Goal: Information Seeking & Learning: Learn about a topic

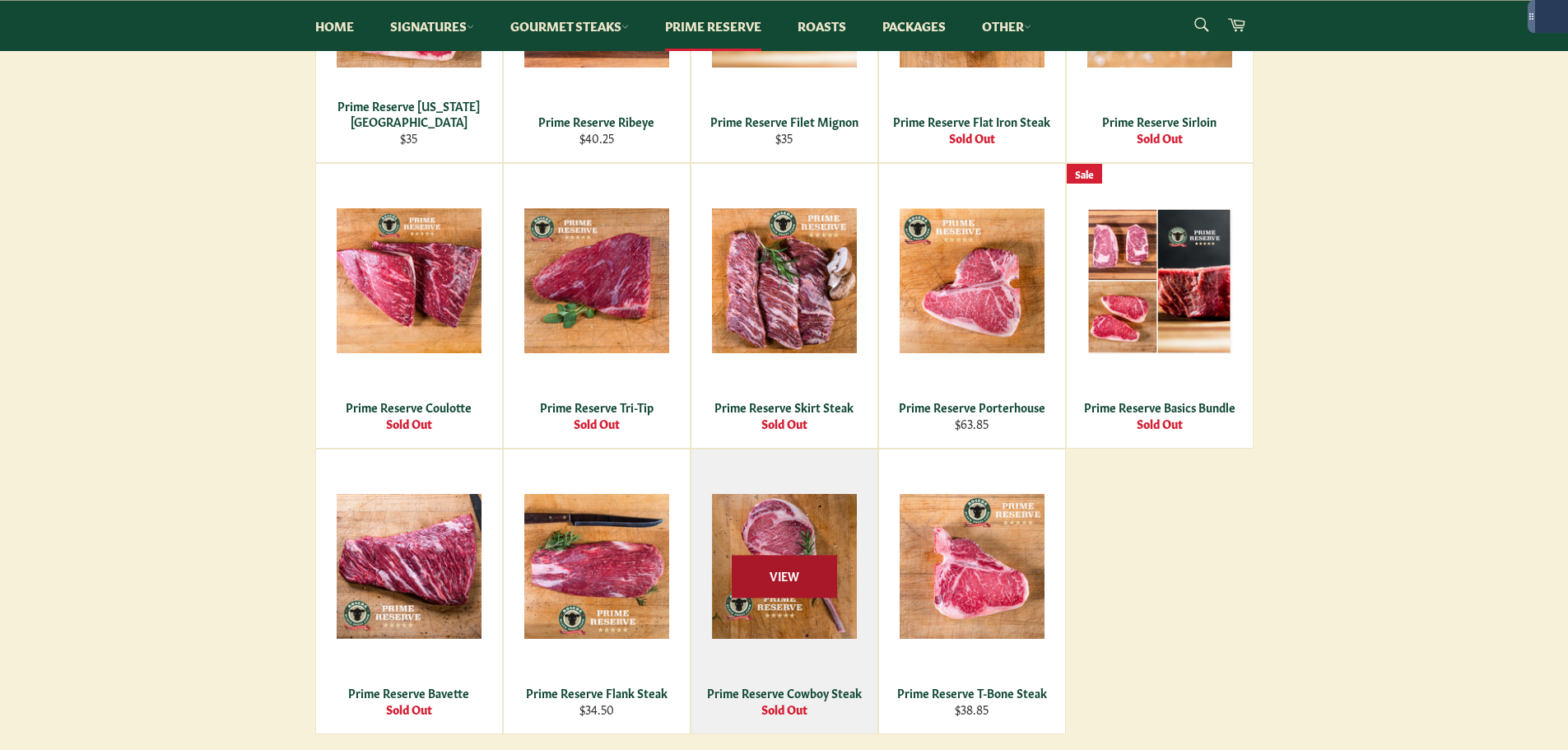
scroll to position [659, 0]
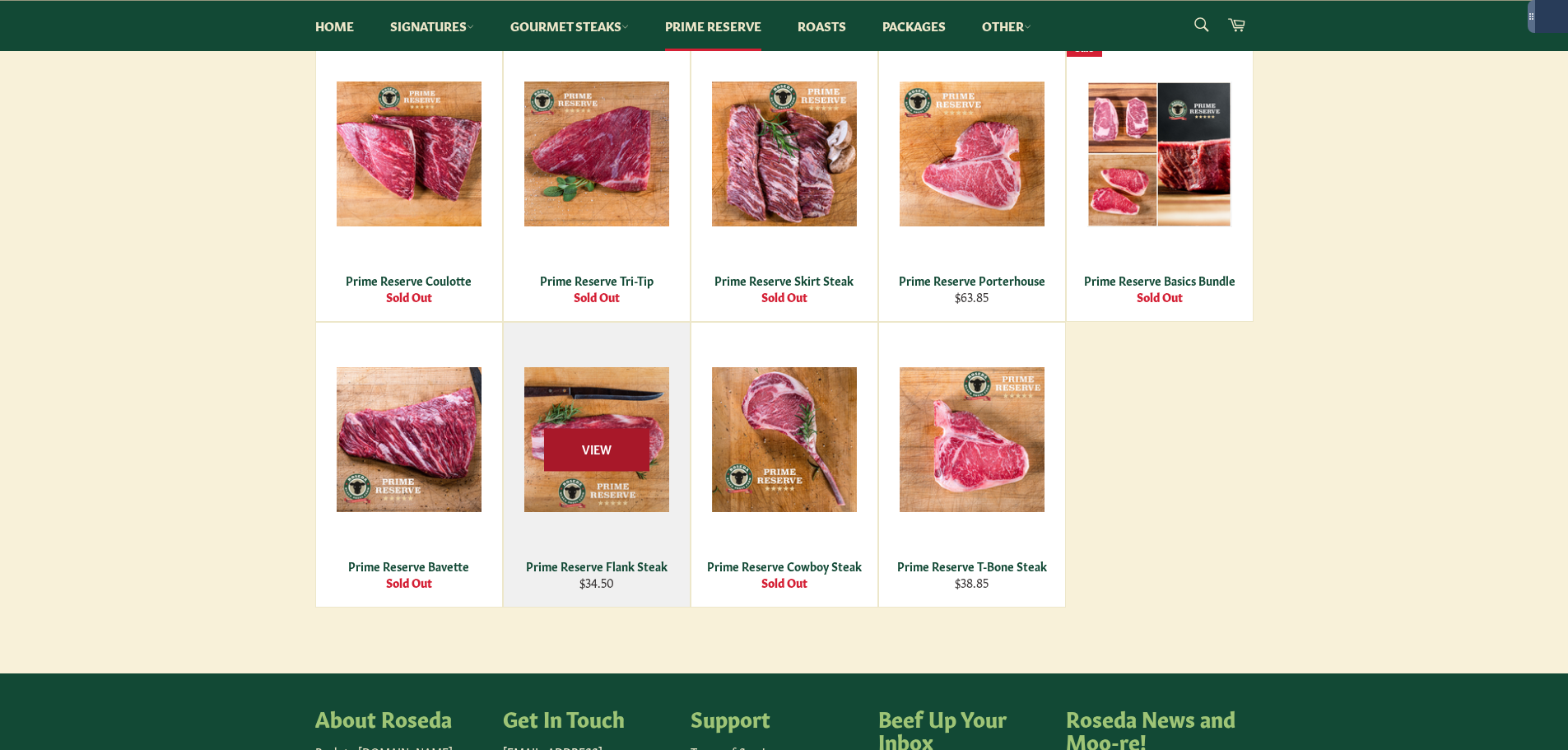
click at [612, 456] on span "View" at bounding box center [597, 450] width 105 height 42
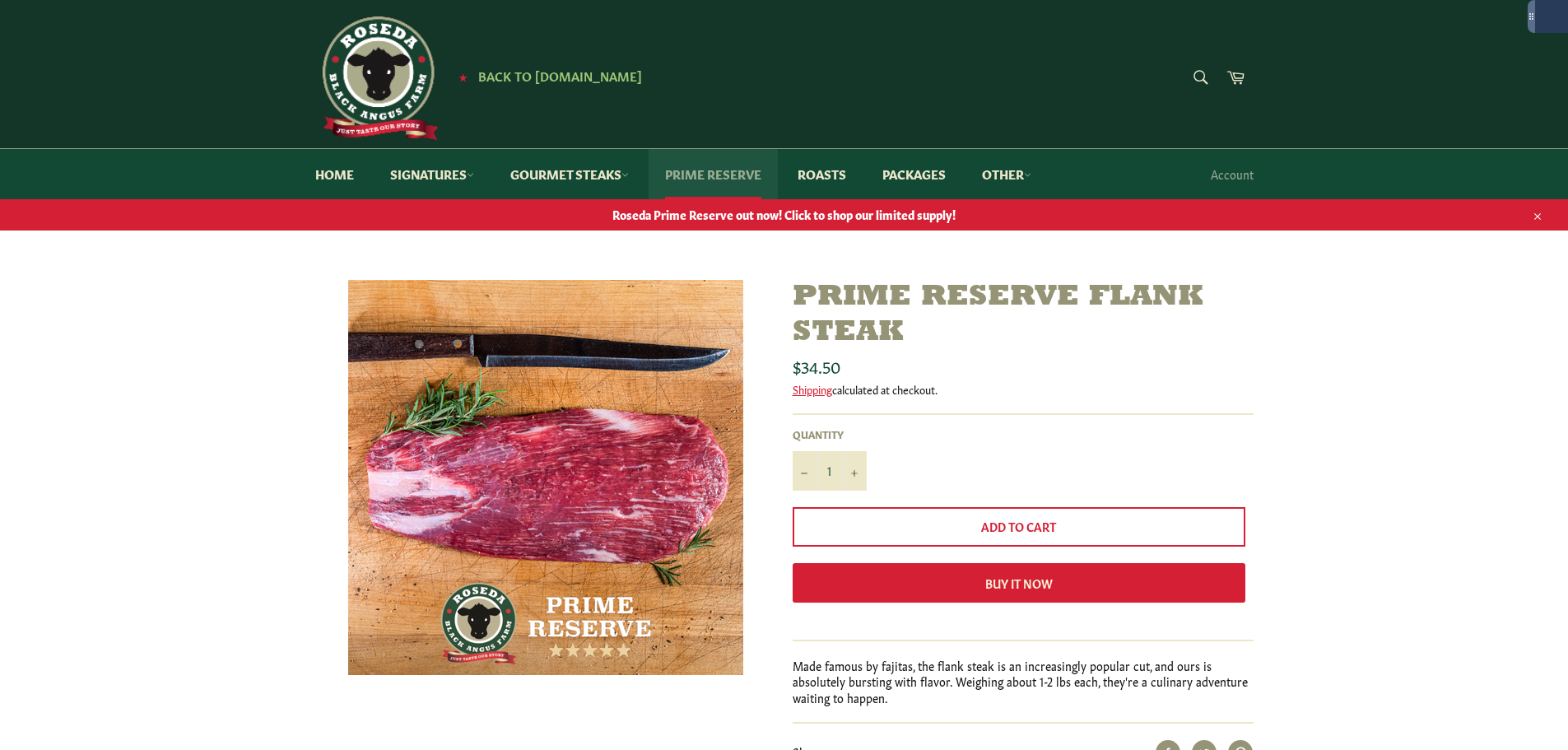
click at [709, 180] on link "Prime Reserve" at bounding box center [712, 174] width 129 height 51
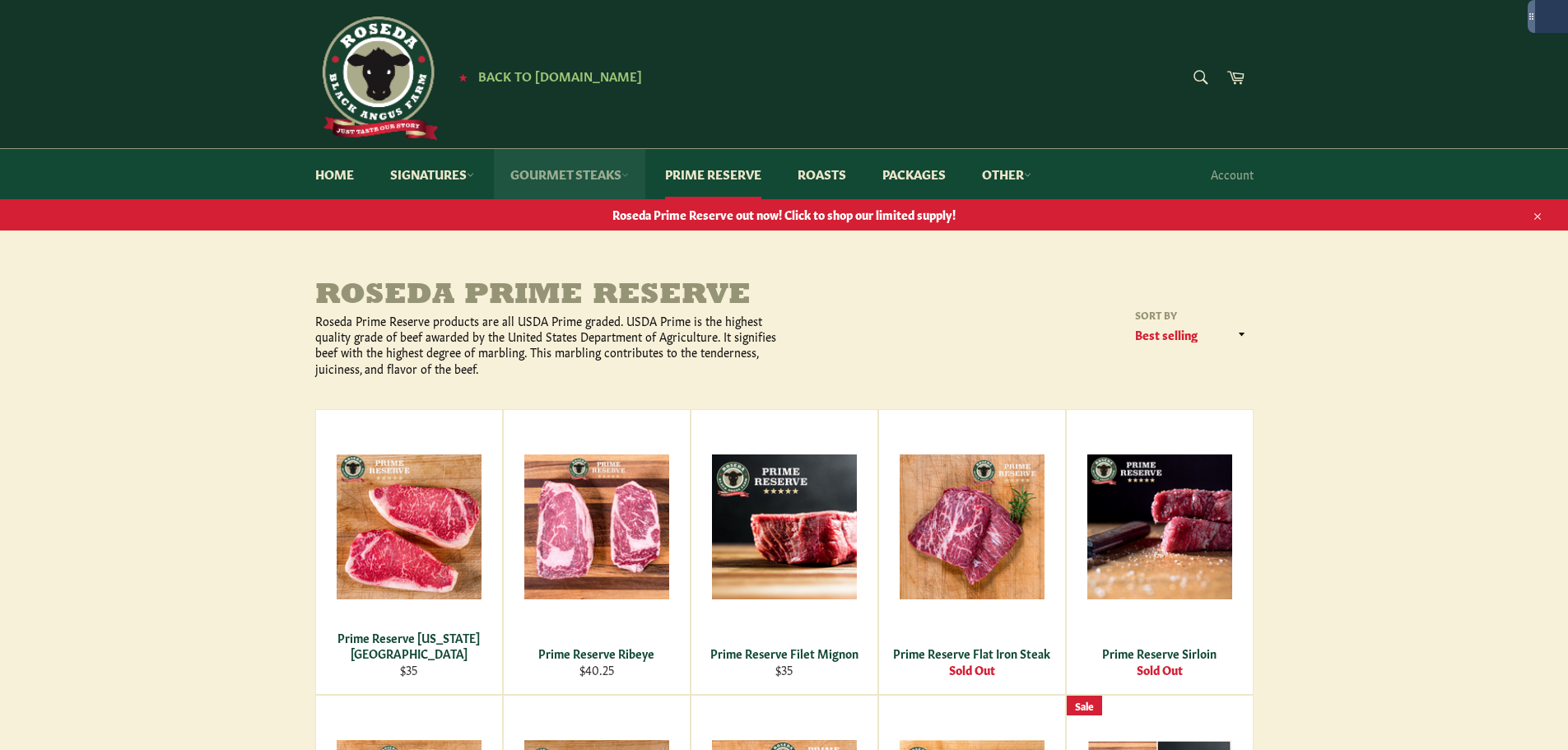
click at [609, 164] on link "Gourmet Steaks" at bounding box center [569, 174] width 152 height 51
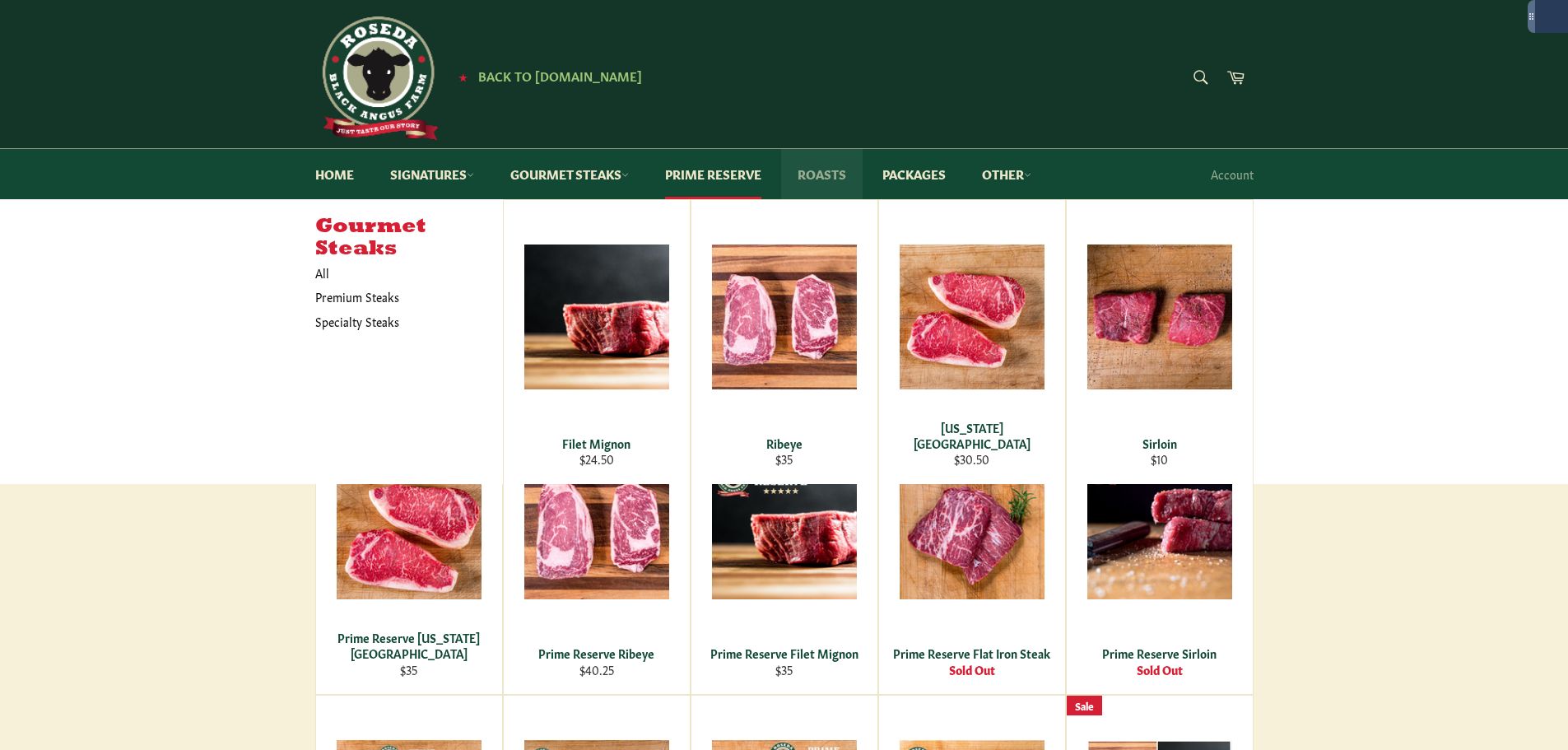
click at [856, 182] on link "Roasts" at bounding box center [821, 174] width 81 height 51
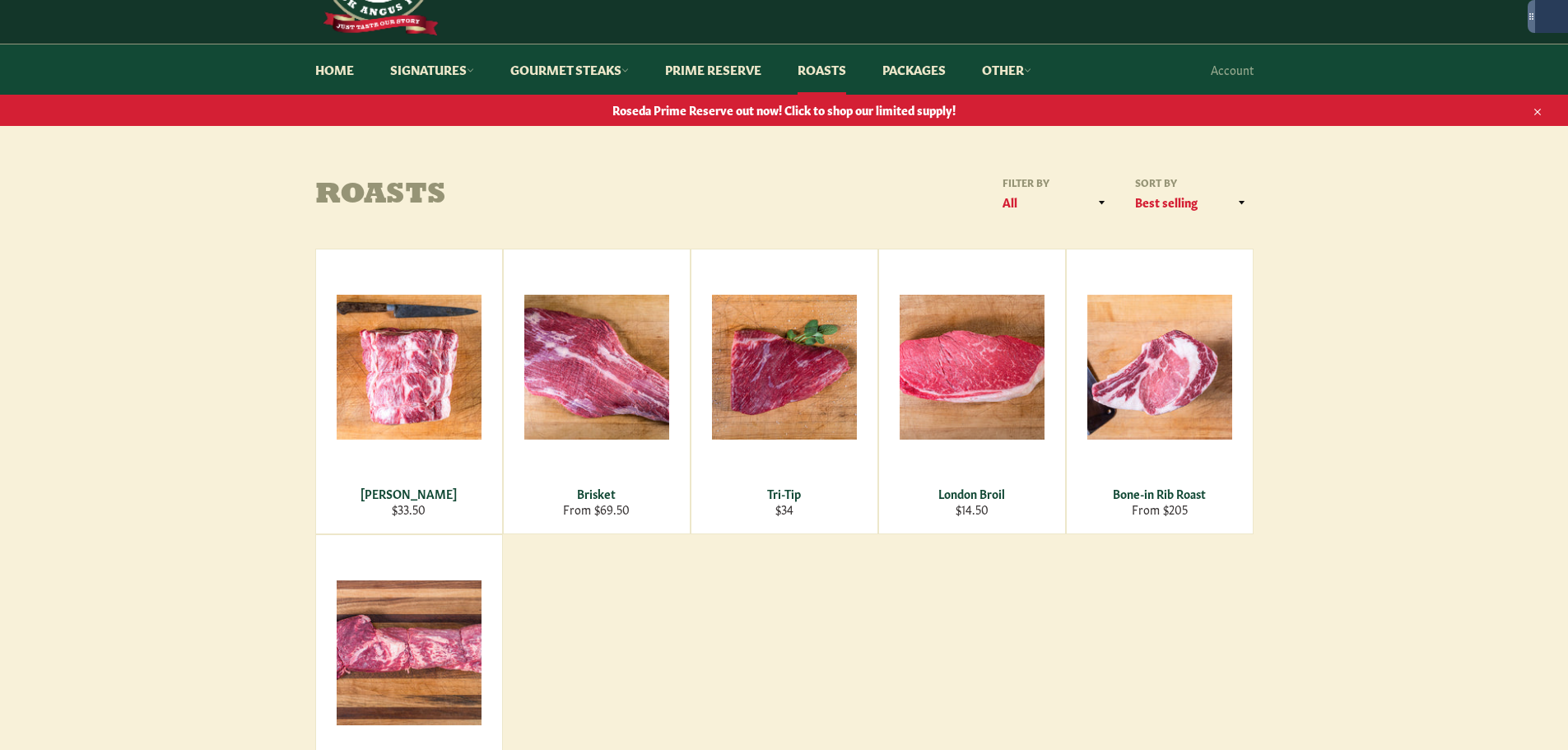
scroll to position [82, 0]
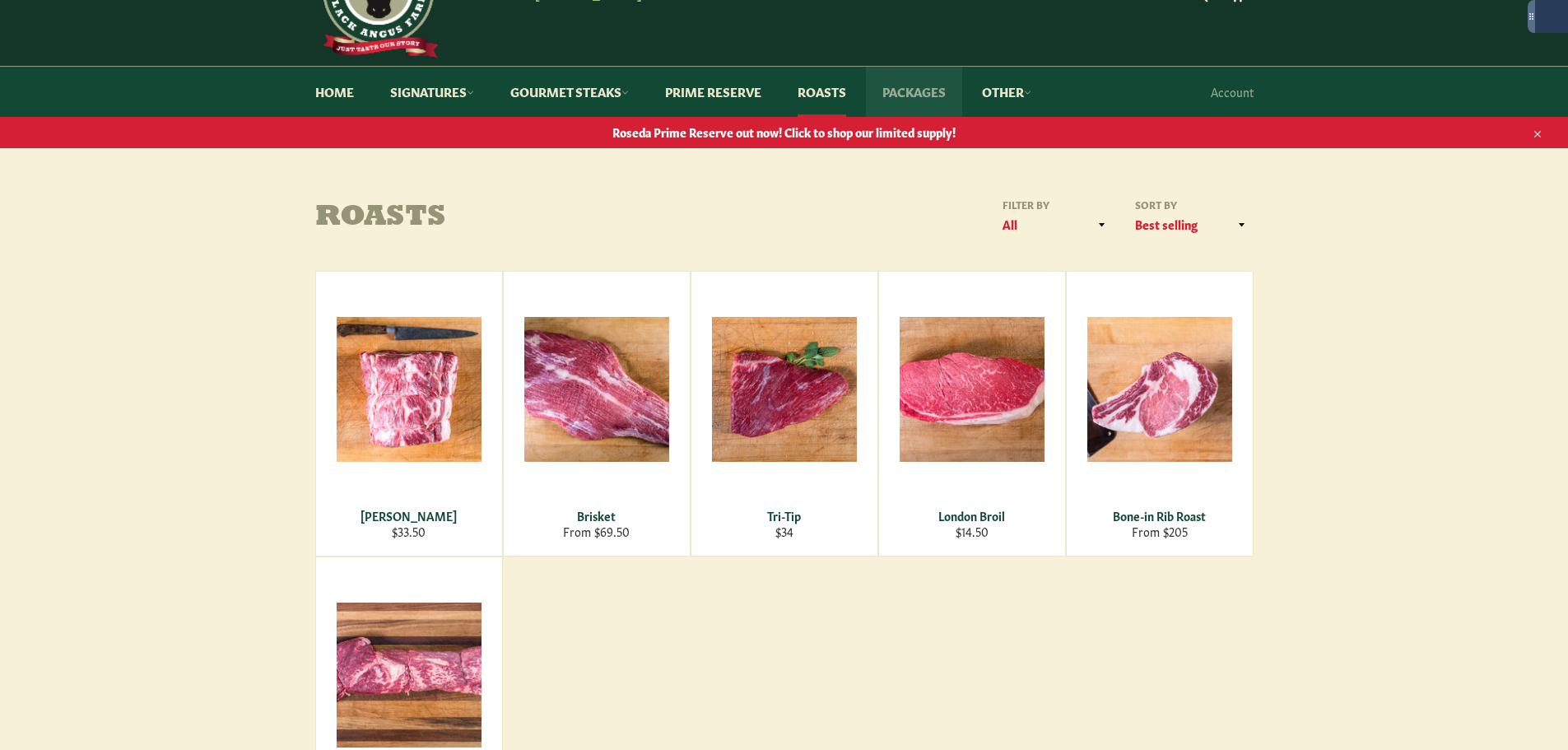
click at [894, 105] on link "Packages" at bounding box center [914, 92] width 96 height 51
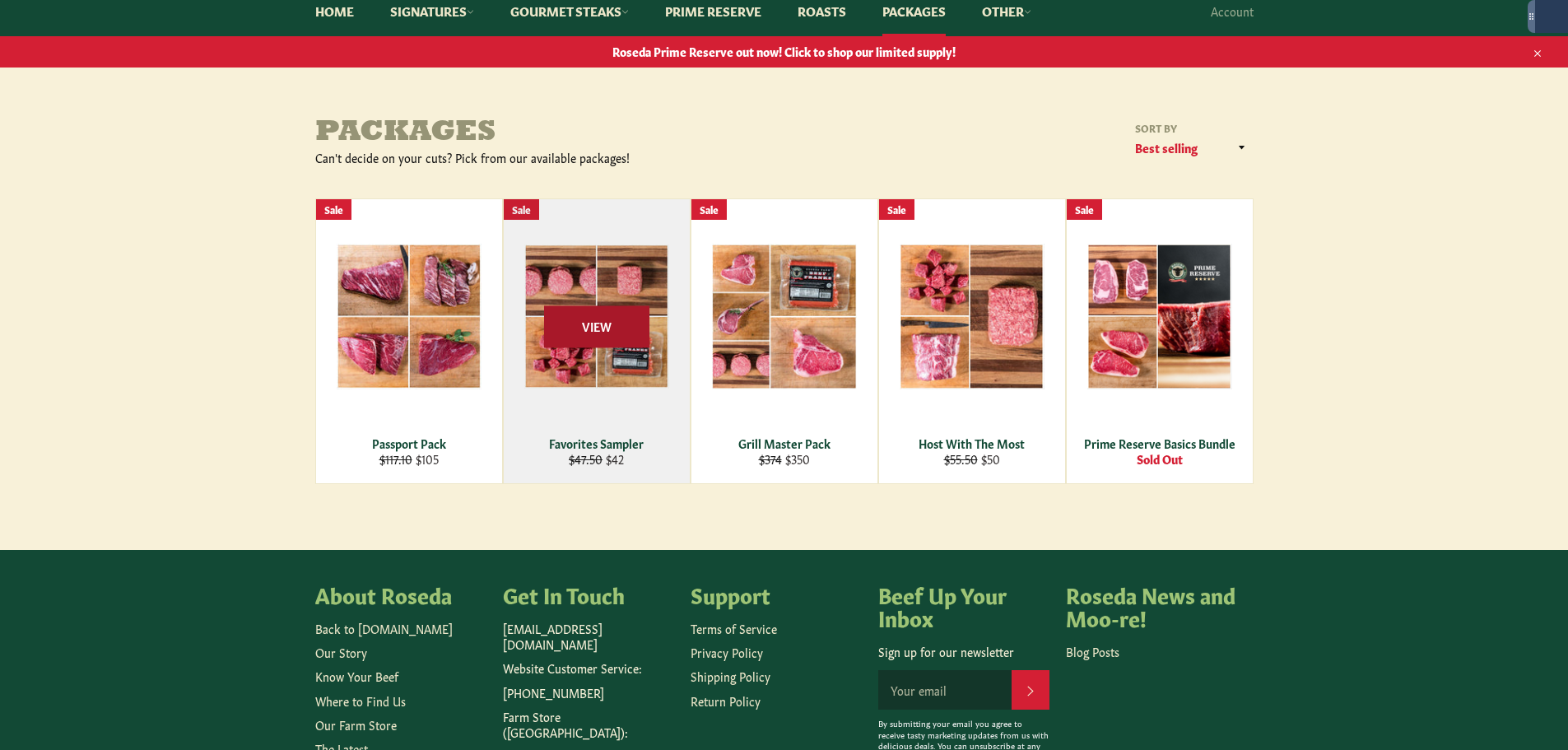
scroll to position [164, 0]
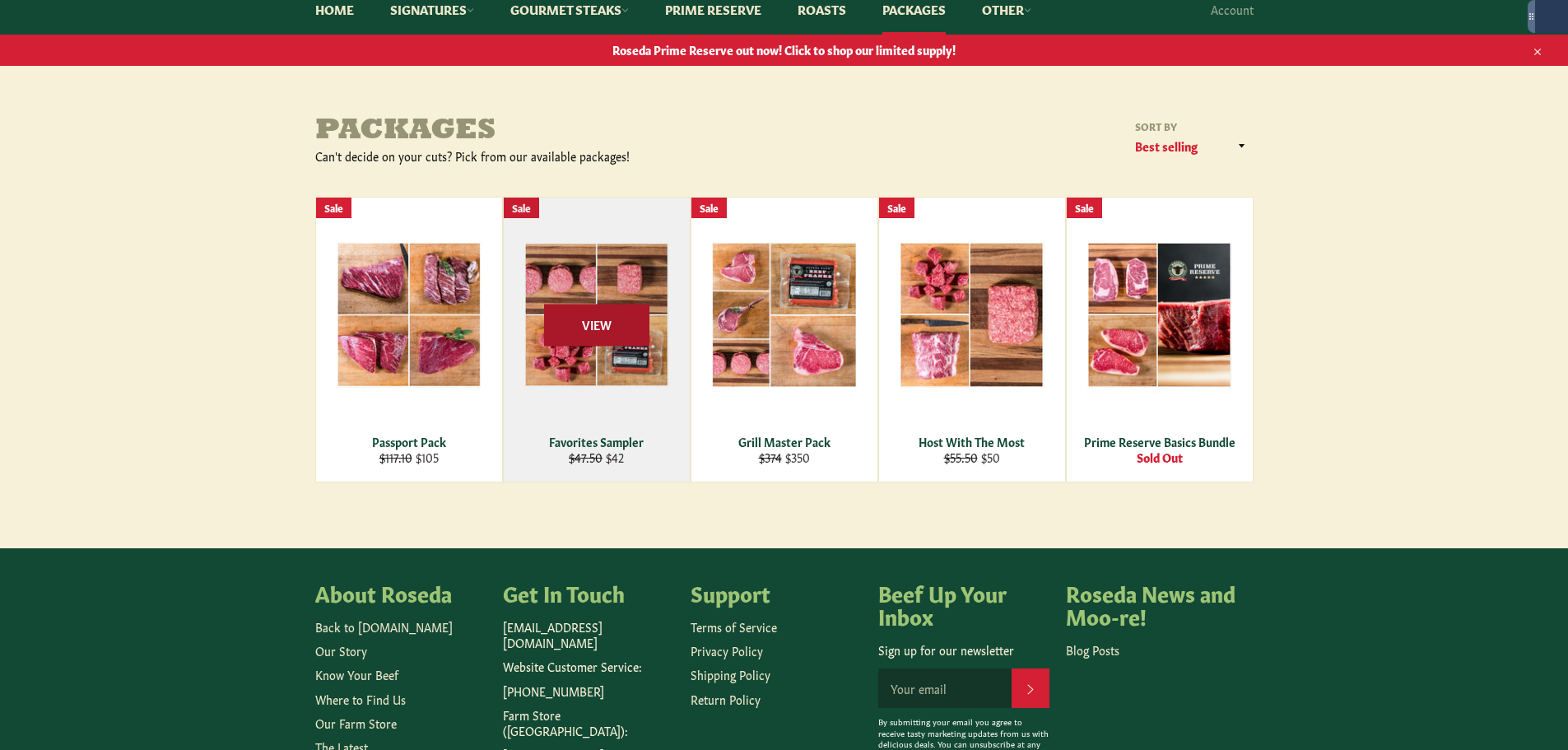
click at [591, 332] on span "View" at bounding box center [597, 325] width 105 height 42
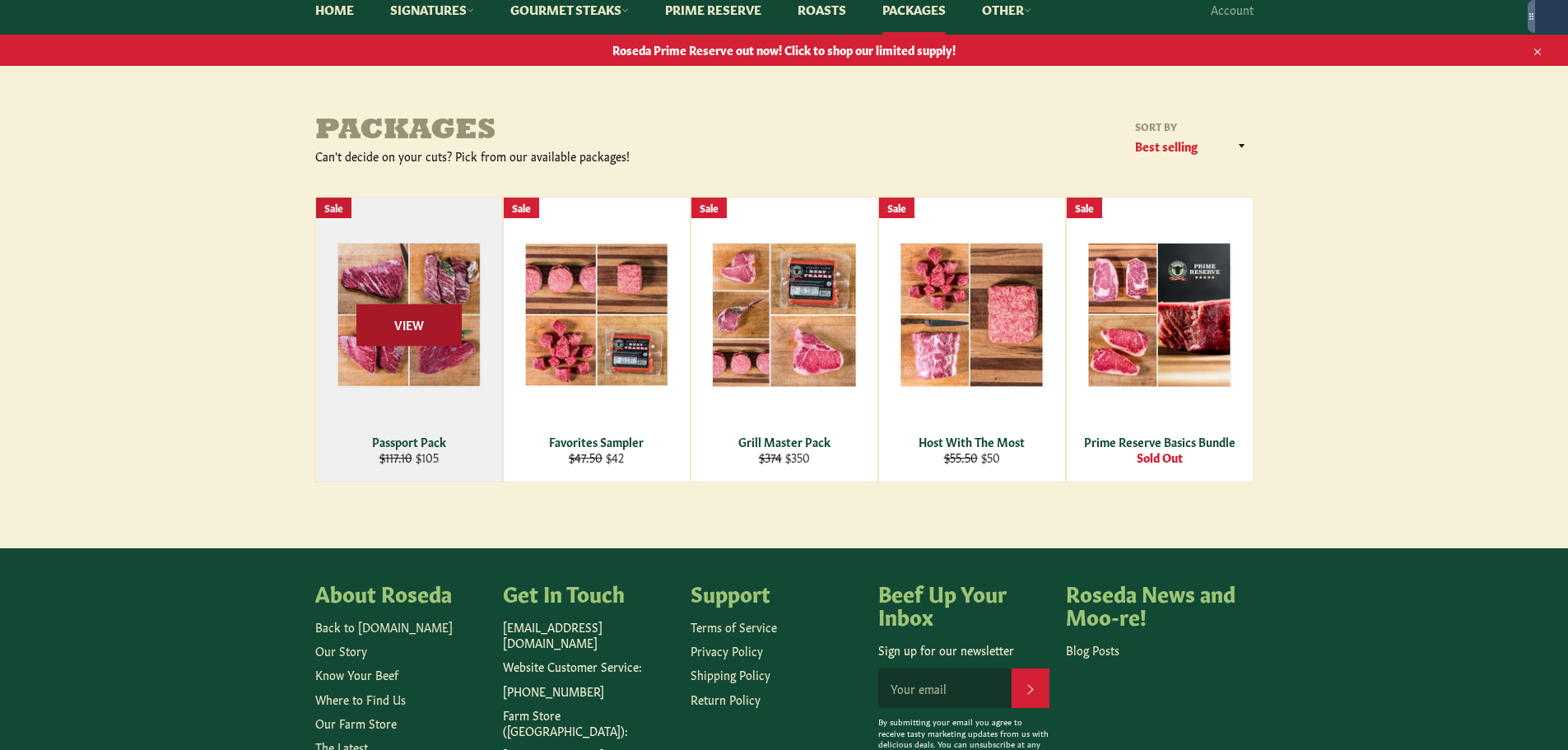
click at [438, 320] on span "View" at bounding box center [409, 325] width 105 height 42
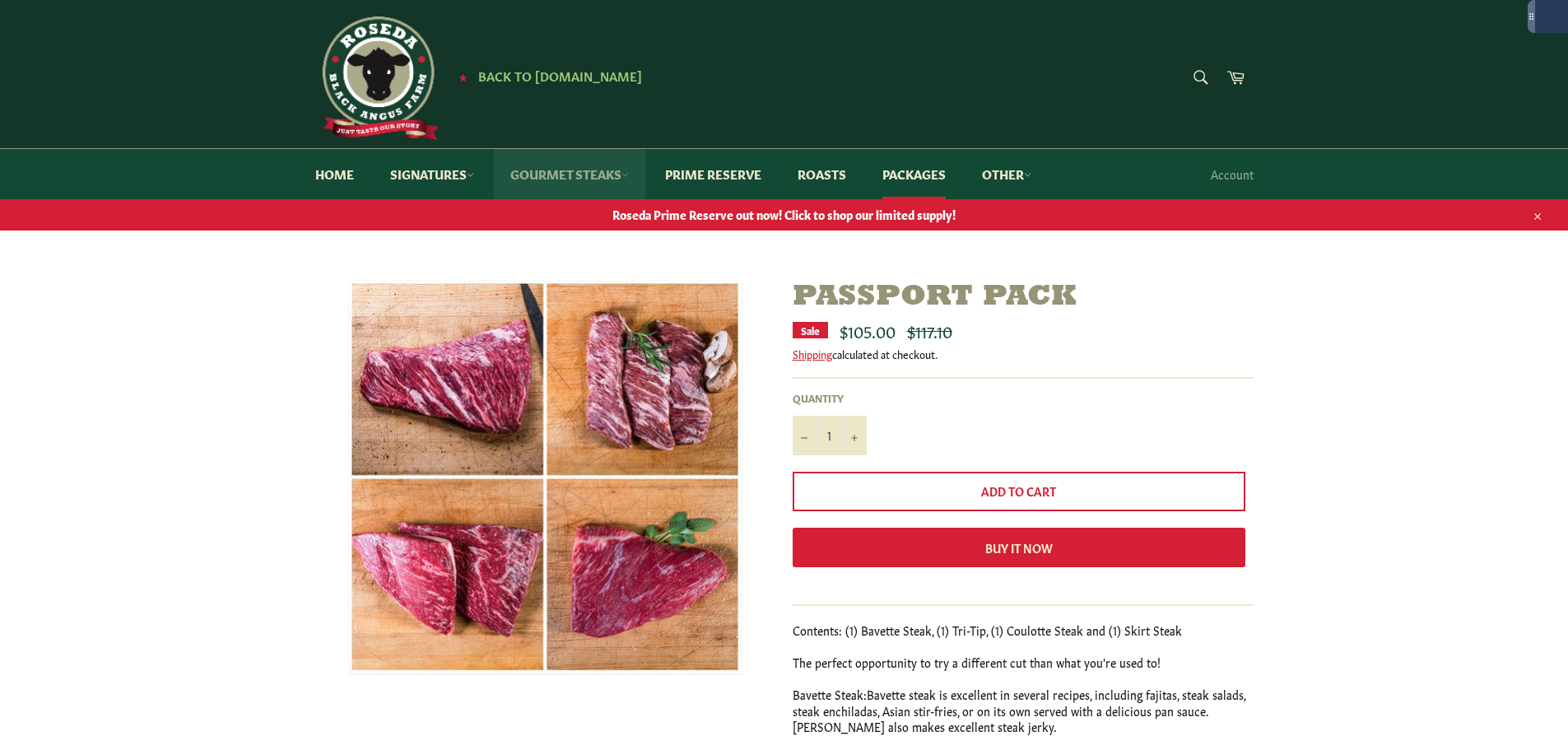
click at [562, 171] on link "Gourmet Steaks" at bounding box center [569, 174] width 152 height 51
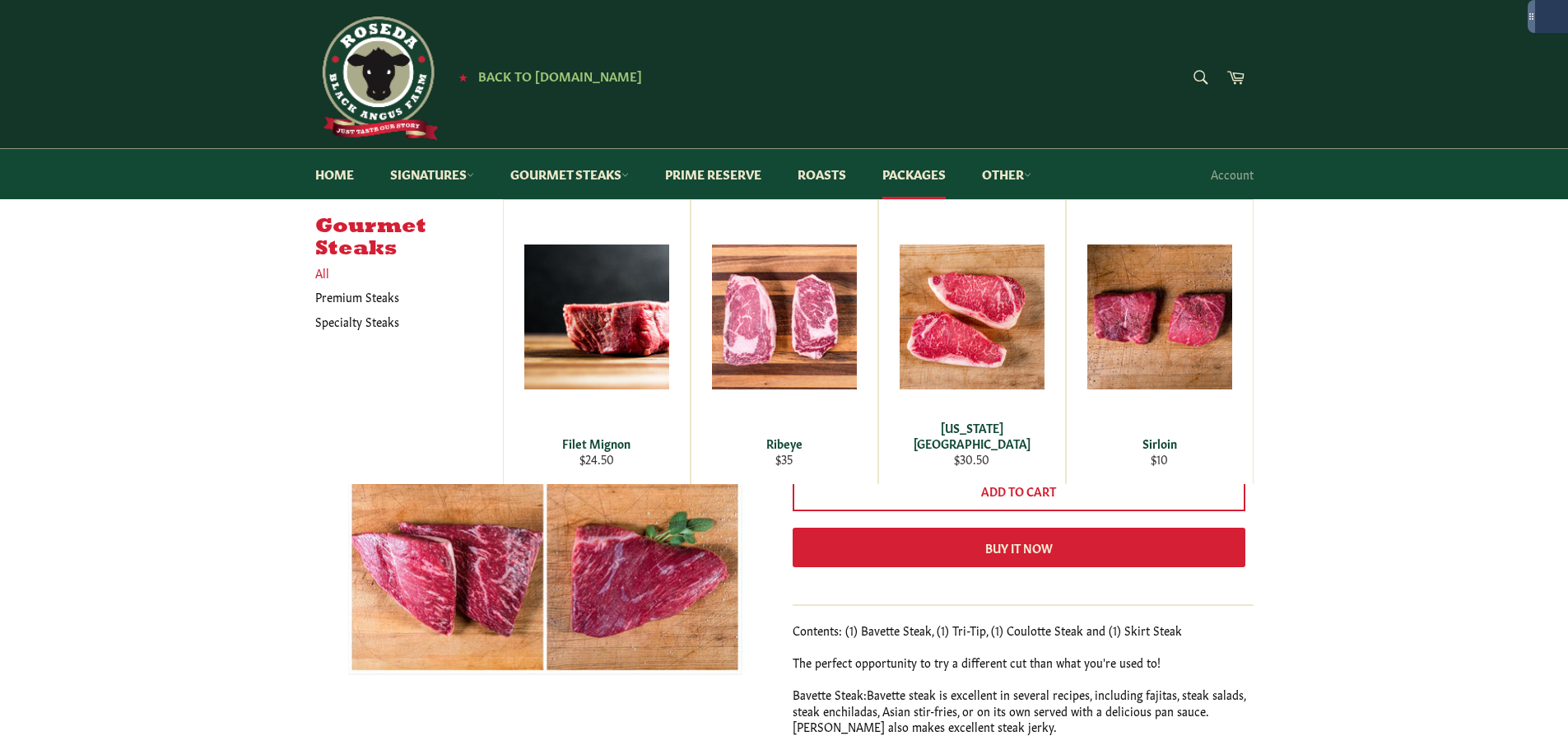
click at [344, 270] on link "All" at bounding box center [405, 272] width 196 height 24
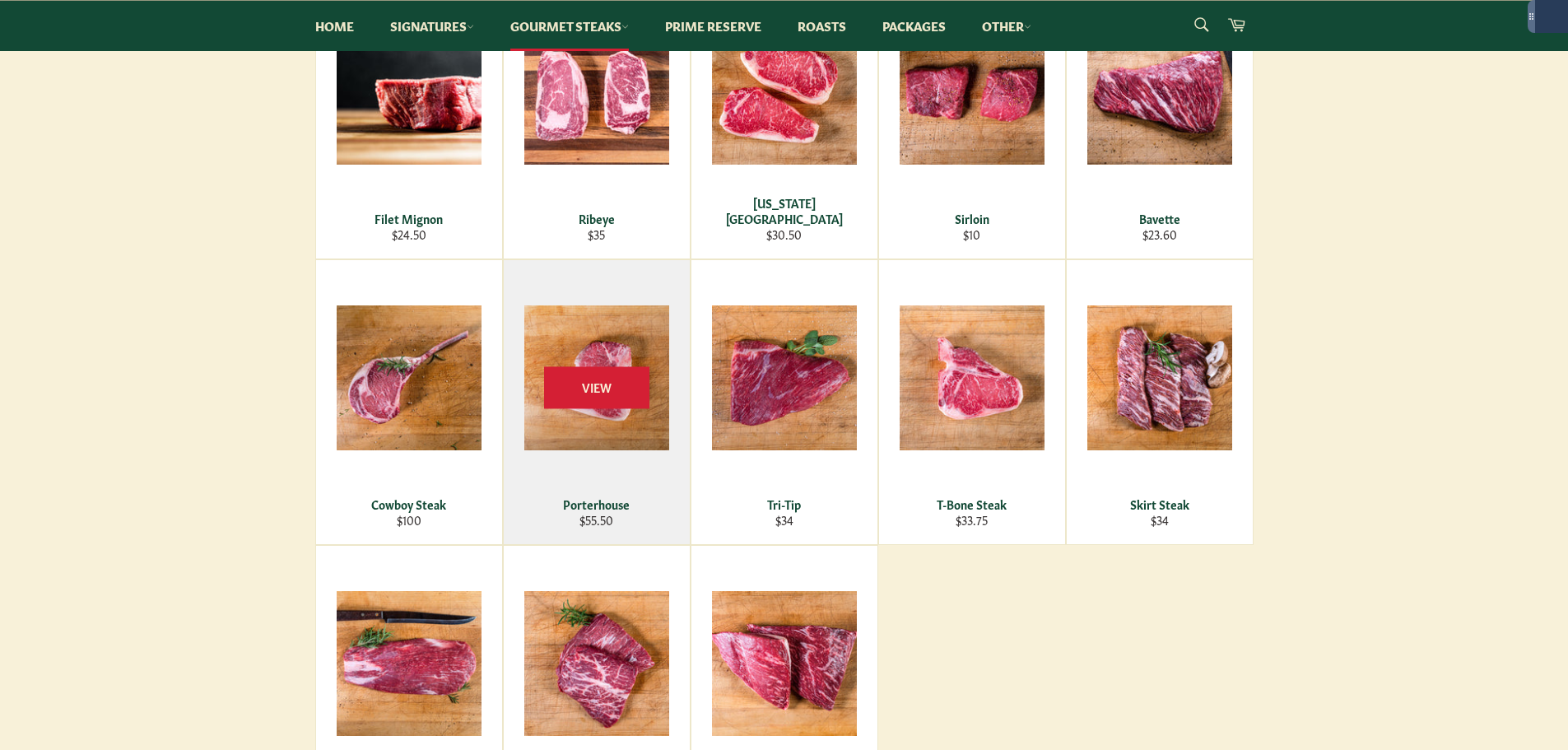
scroll to position [494, 0]
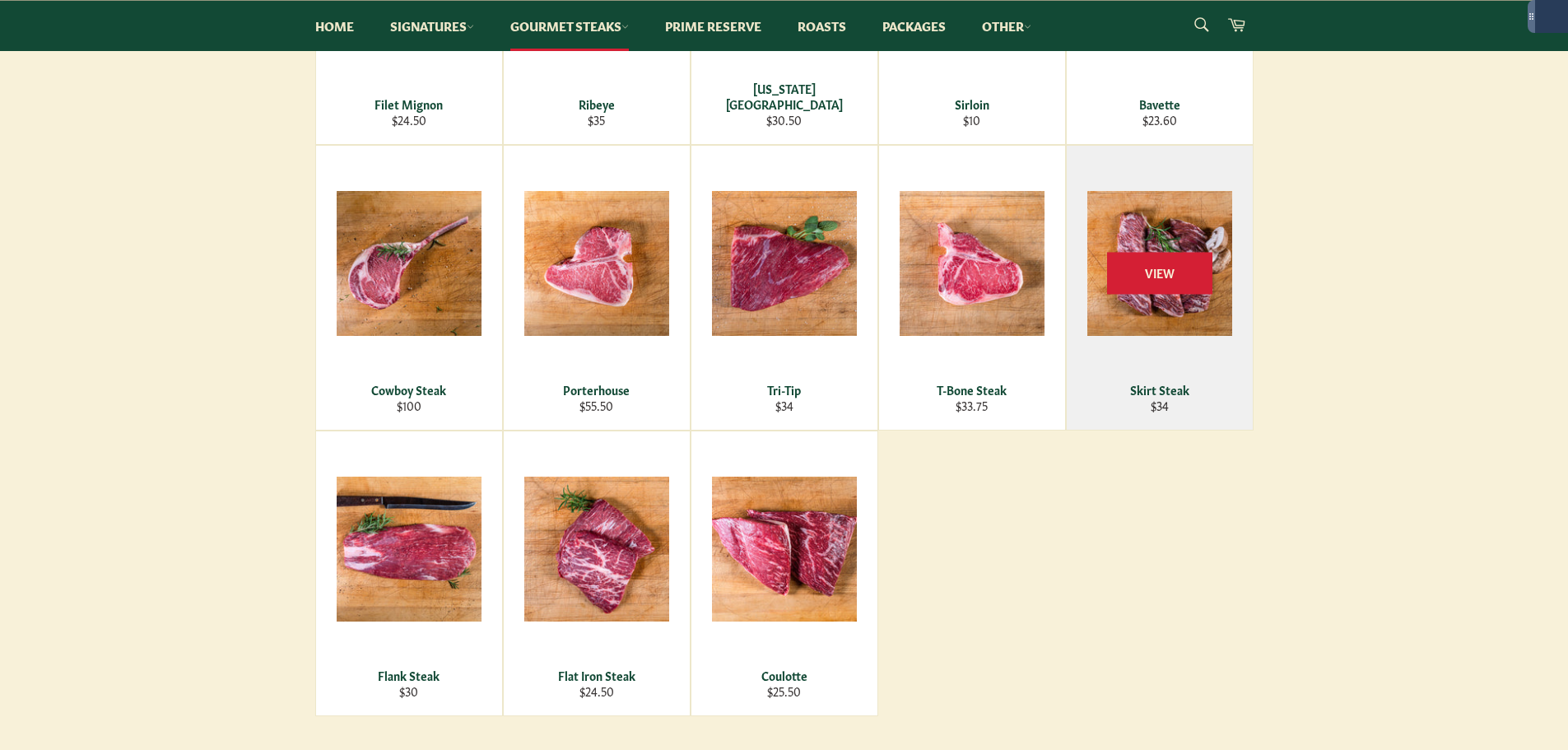
click at [1132, 399] on div "View" at bounding box center [1159, 288] width 186 height 284
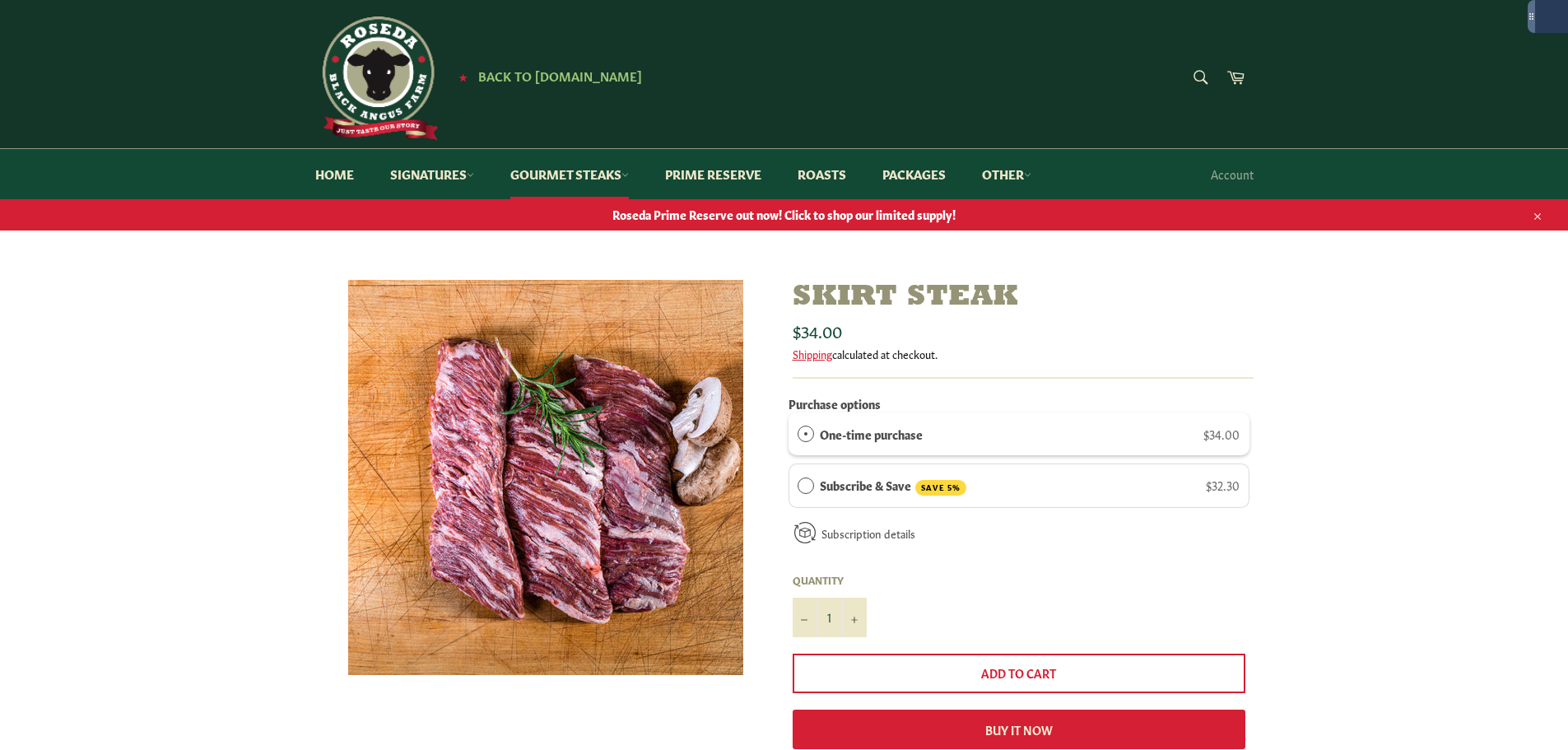
click at [1433, 543] on div "Skirt Steak Sale Regular price $34.00 Shipping calculated at checkout. Purchase…" at bounding box center [784, 620] width 1568 height 681
click at [583, 171] on link "Gourmet Steaks" at bounding box center [569, 174] width 152 height 51
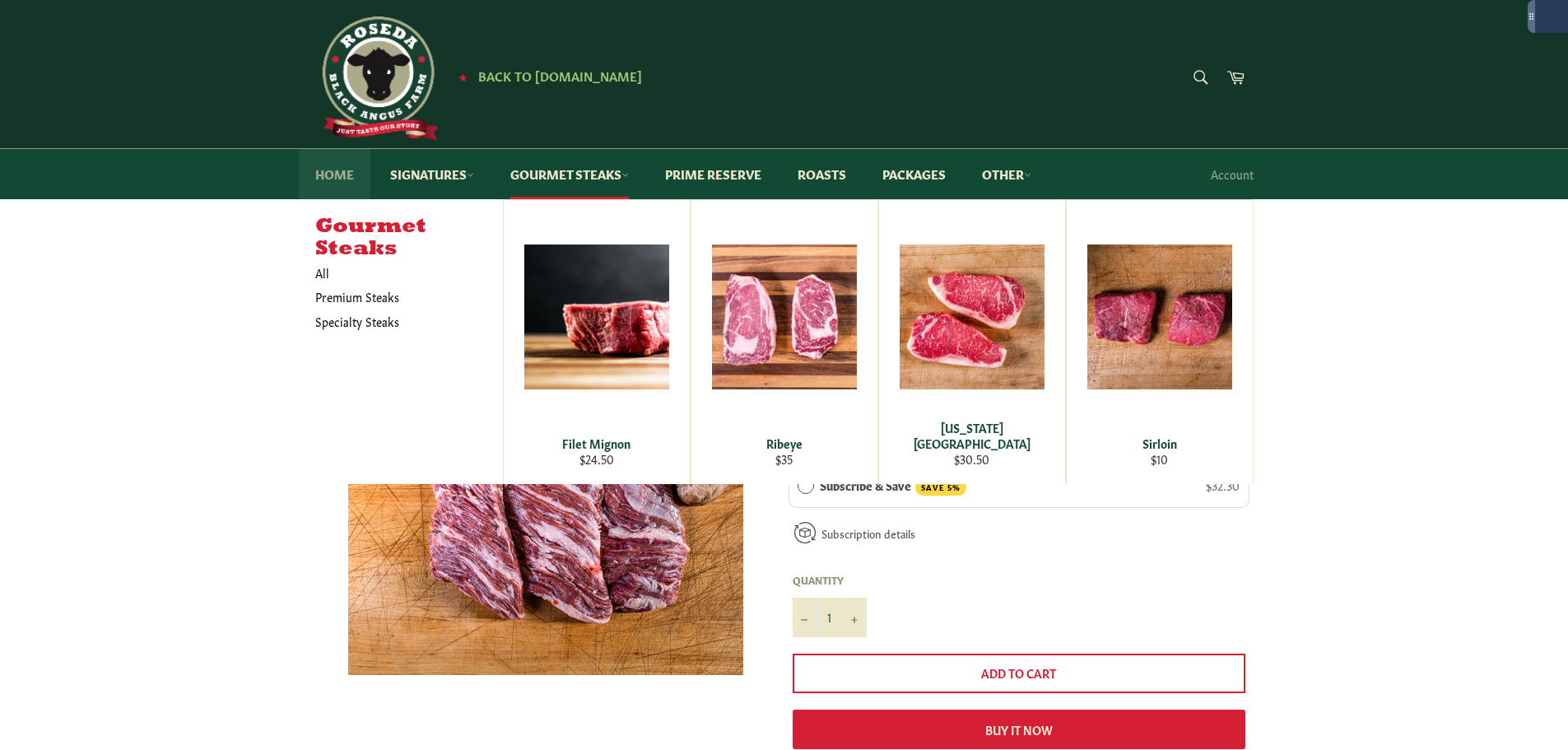
click at [370, 179] on link "Home" at bounding box center [334, 174] width 72 height 51
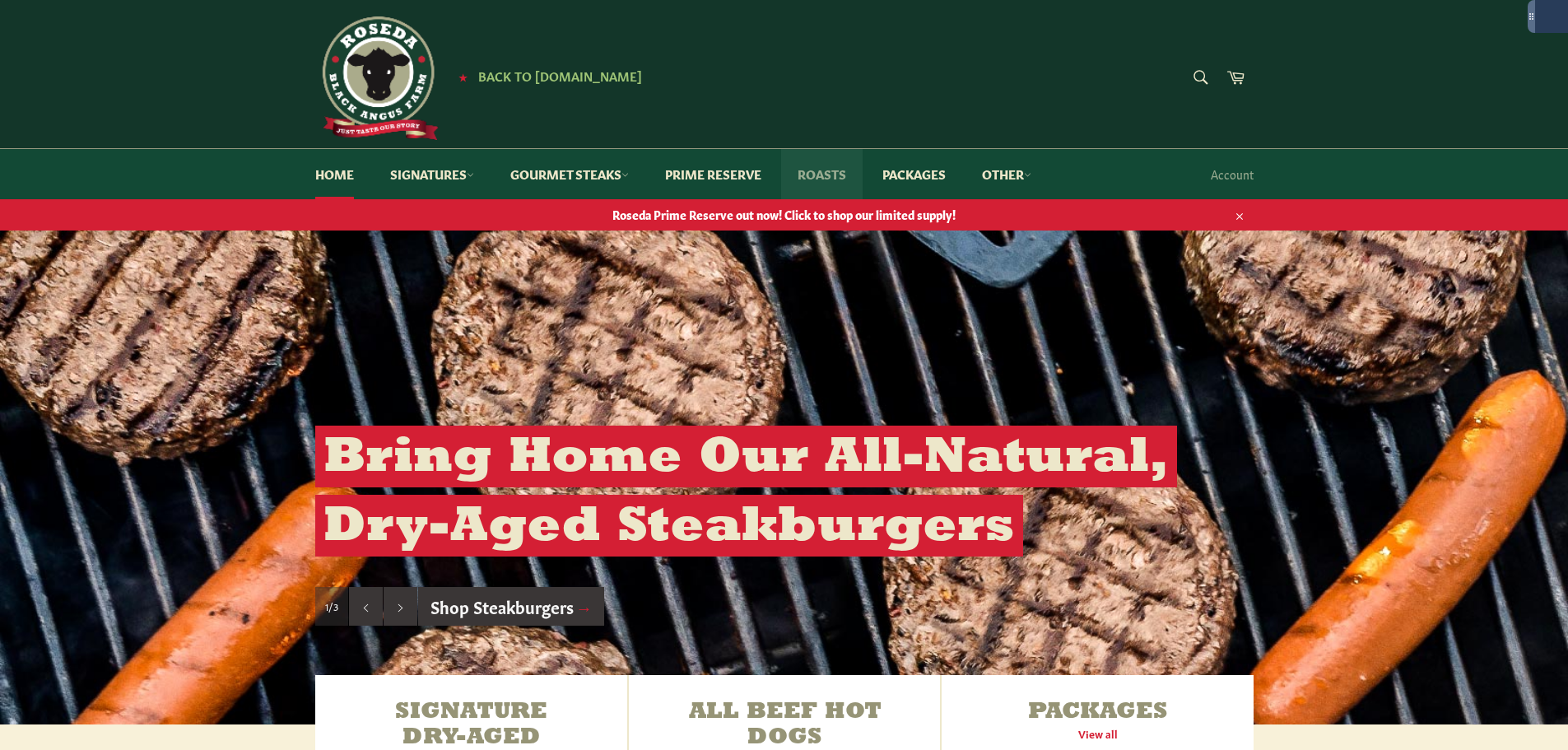
click at [850, 170] on link "Roasts" at bounding box center [821, 174] width 81 height 51
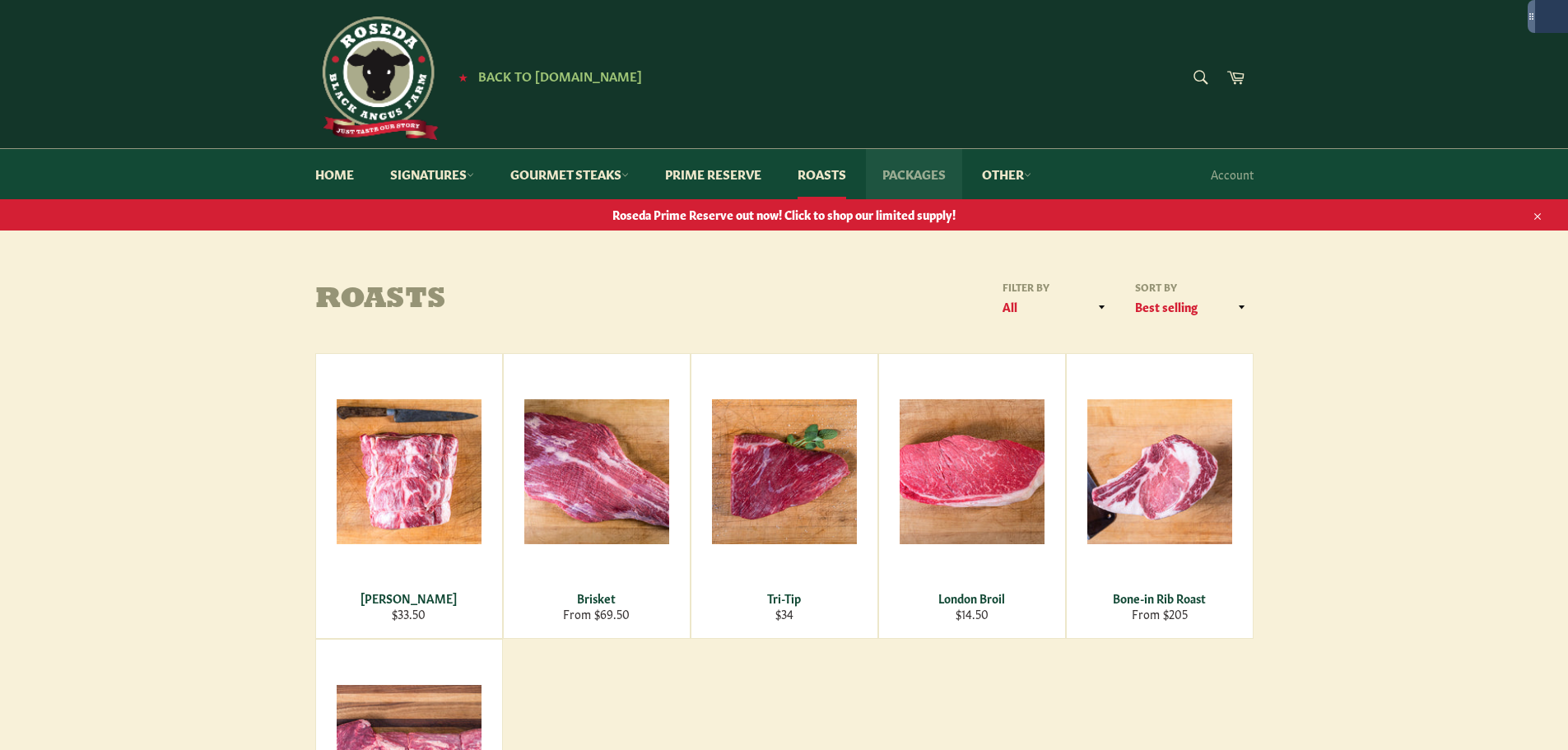
click at [926, 164] on link "Packages" at bounding box center [914, 174] width 96 height 51
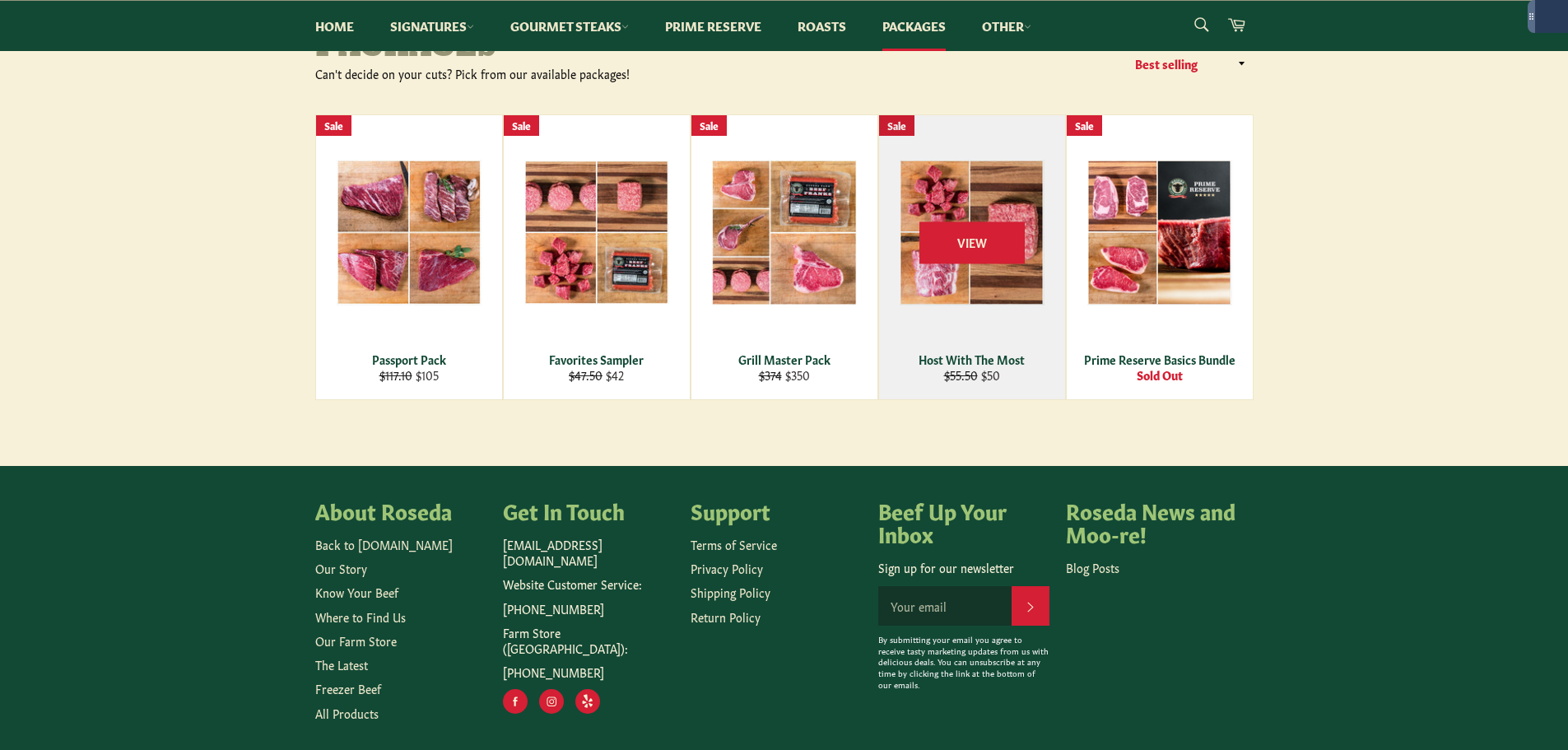
scroll to position [82, 0]
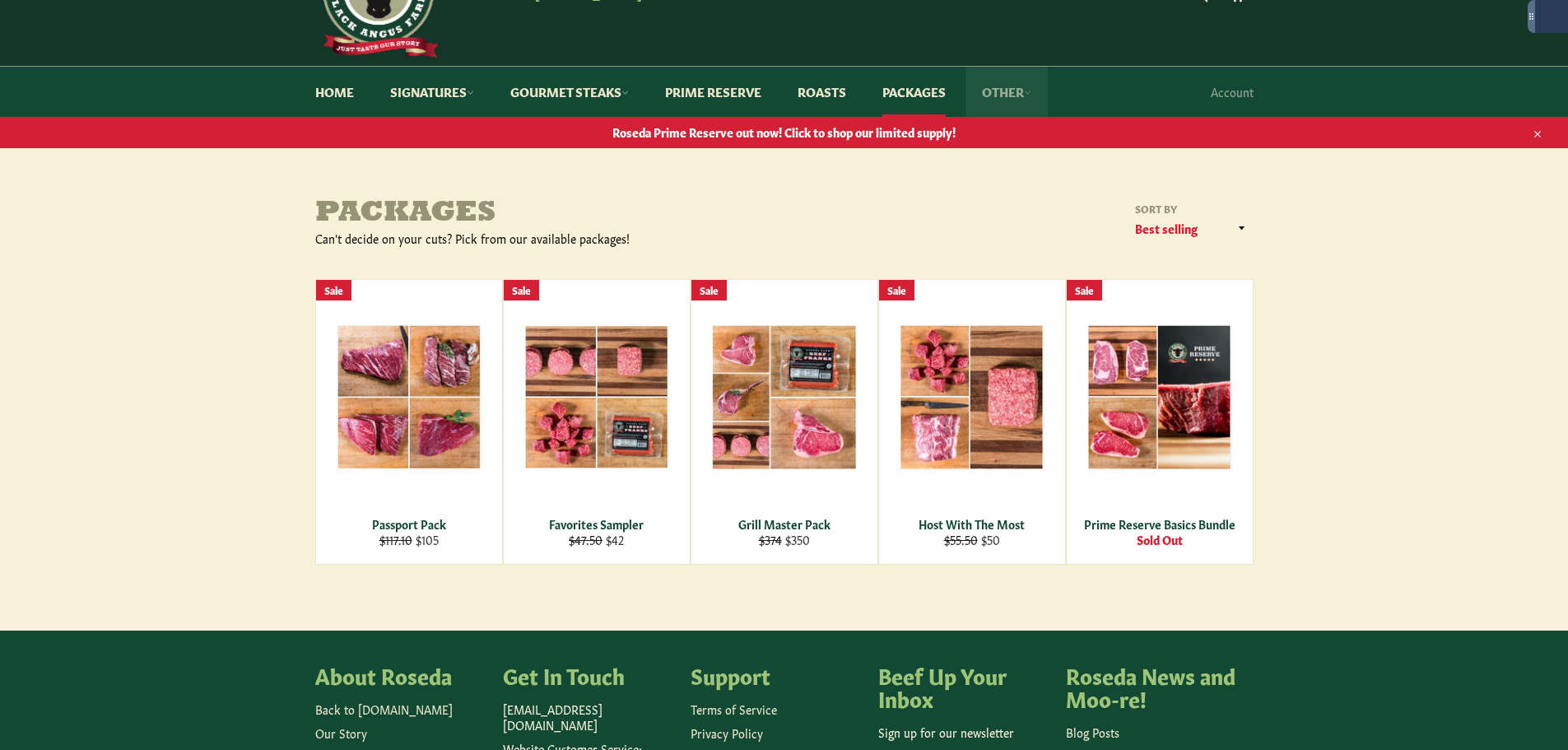
click at [1004, 102] on link "Other" at bounding box center [1006, 92] width 82 height 51
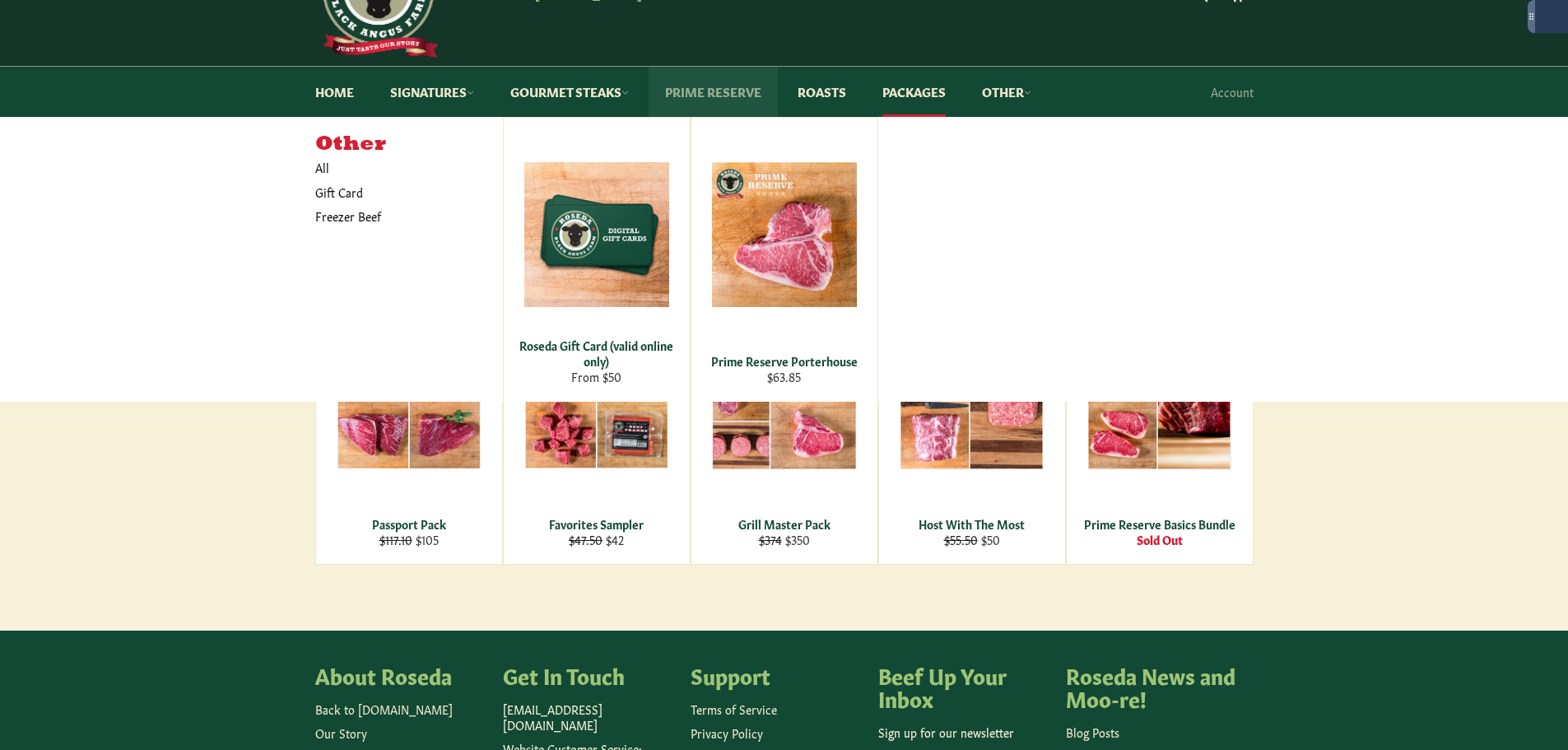
click at [687, 83] on link "Prime Reserve" at bounding box center [712, 92] width 129 height 51
